Goal: Task Accomplishment & Management: Use online tool/utility

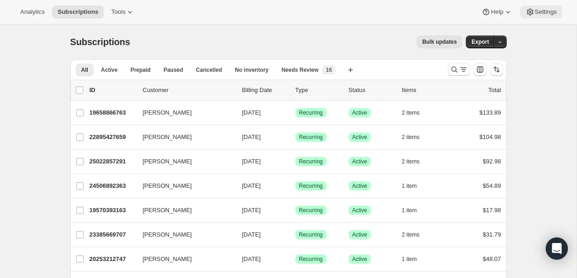
click at [527, 14] on icon at bounding box center [530, 12] width 6 height 7
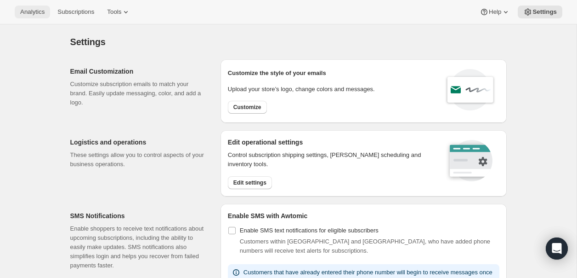
click at [35, 11] on span "Analytics" at bounding box center [32, 11] width 24 height 7
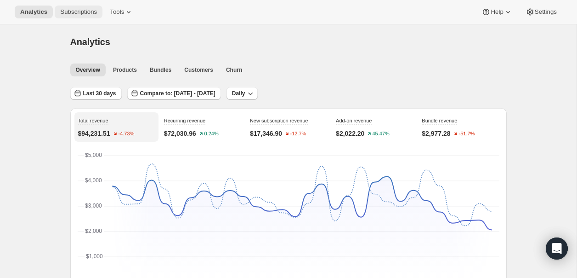
click at [83, 13] on span "Subscriptions" at bounding box center [78, 11] width 37 height 7
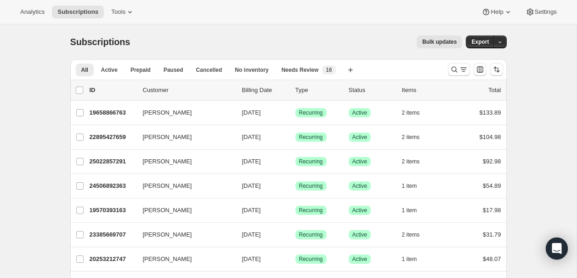
click at [444, 40] on span "Bulk updates" at bounding box center [439, 41] width 34 height 7
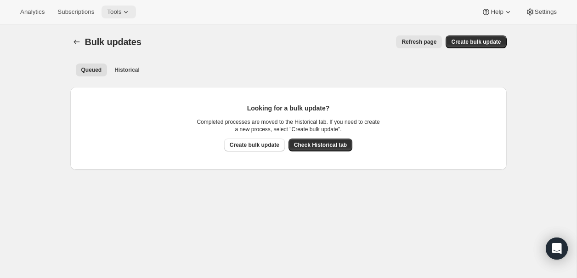
click at [129, 10] on icon at bounding box center [125, 11] width 9 height 9
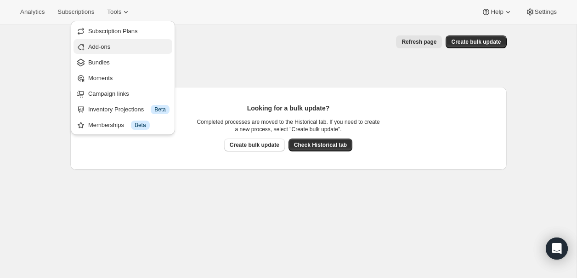
click at [108, 43] on span "Add-ons" at bounding box center [99, 46] width 22 height 7
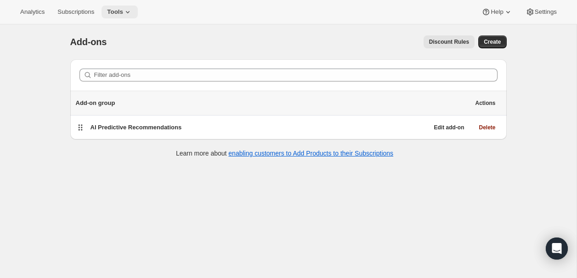
click at [132, 8] on icon at bounding box center [127, 11] width 9 height 9
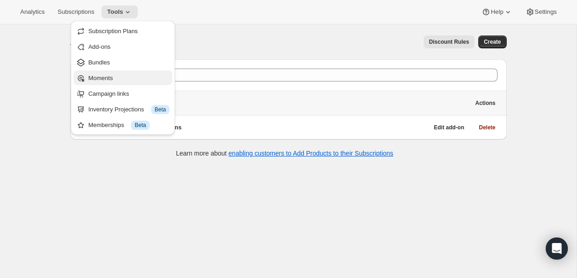
click at [103, 74] on span "Moments" at bounding box center [100, 77] width 24 height 7
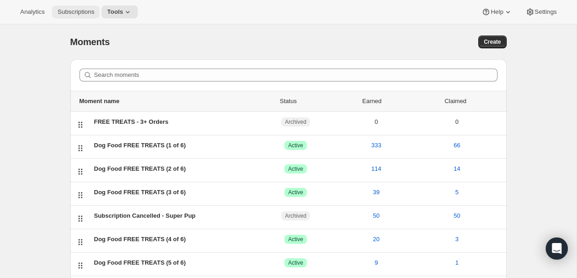
click at [86, 12] on span "Subscriptions" at bounding box center [75, 11] width 37 height 7
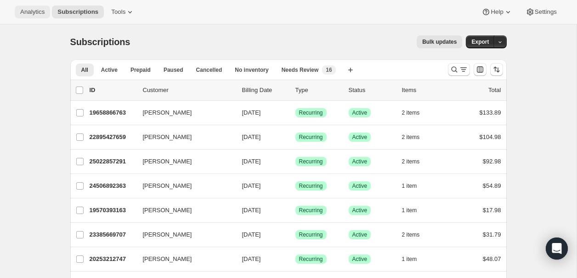
click at [43, 12] on span "Analytics" at bounding box center [32, 11] width 24 height 7
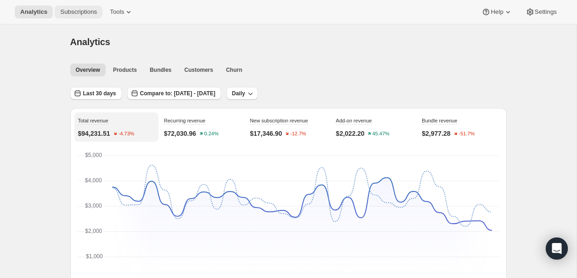
click at [91, 11] on span "Subscriptions" at bounding box center [78, 11] width 37 height 7
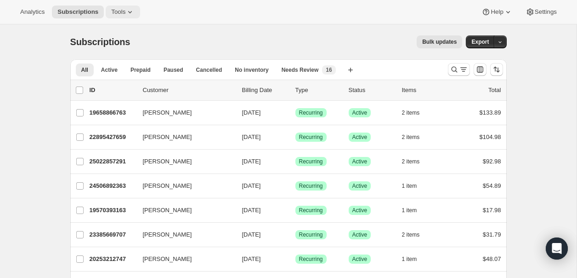
click at [125, 8] on span "Tools" at bounding box center [118, 11] width 14 height 7
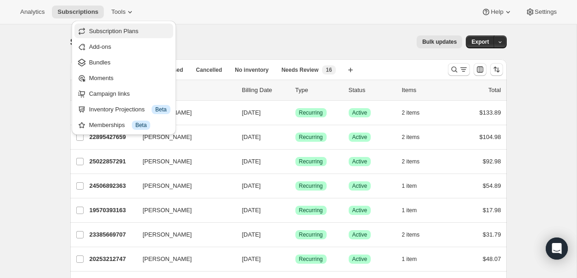
click at [112, 30] on span "Subscription Plans" at bounding box center [114, 31] width 50 height 7
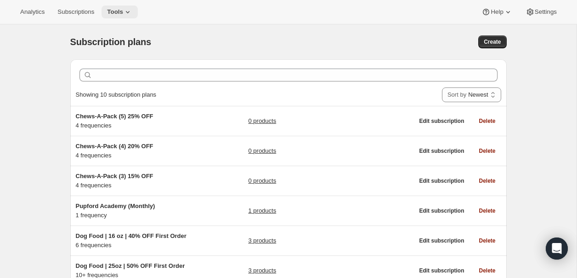
click at [131, 9] on icon at bounding box center [127, 11] width 9 height 9
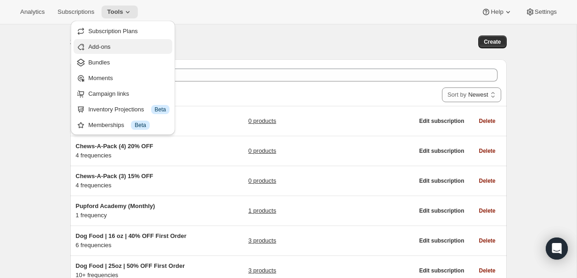
click at [108, 49] on span "Add-ons" at bounding box center [99, 46] width 22 height 7
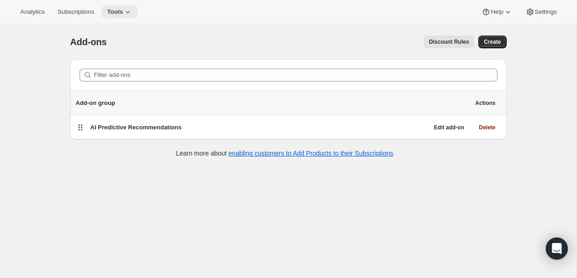
click at [132, 9] on icon at bounding box center [127, 11] width 9 height 9
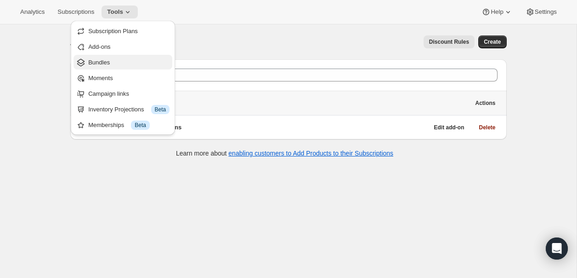
click at [114, 64] on span "Bundles" at bounding box center [128, 62] width 81 height 9
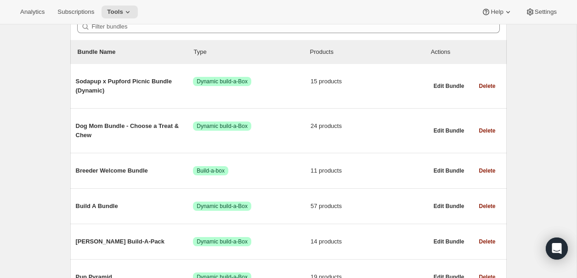
scroll to position [96, 0]
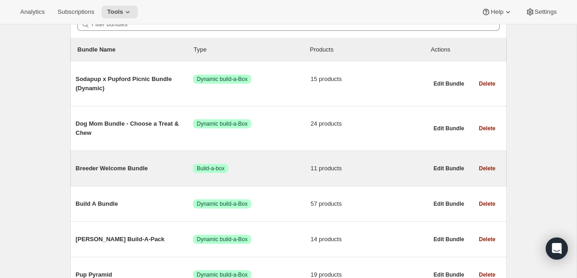
click at [86, 167] on span "Breeder Welcome Bundle" at bounding box center [135, 168] width 118 height 9
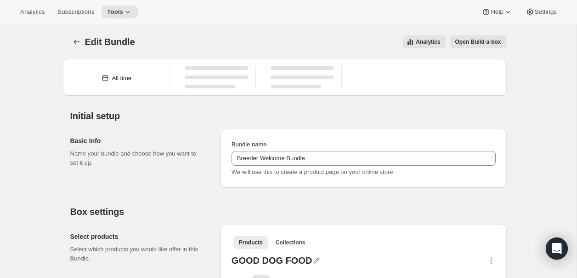
type input "Breeder Welcome Bundle"
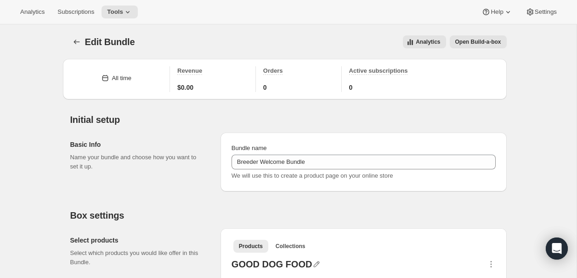
click at [464, 43] on span "Open Build-a-box" at bounding box center [478, 41] width 46 height 7
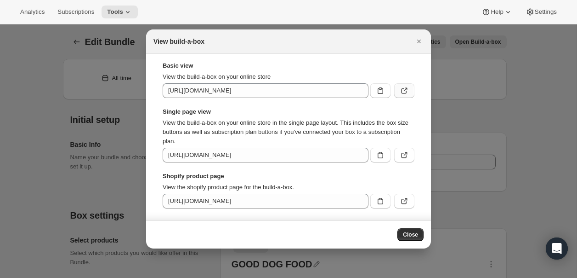
click at [403, 90] on icon ":r1jo:" at bounding box center [404, 90] width 9 height 9
